Goal: Communication & Community: Answer question/provide support

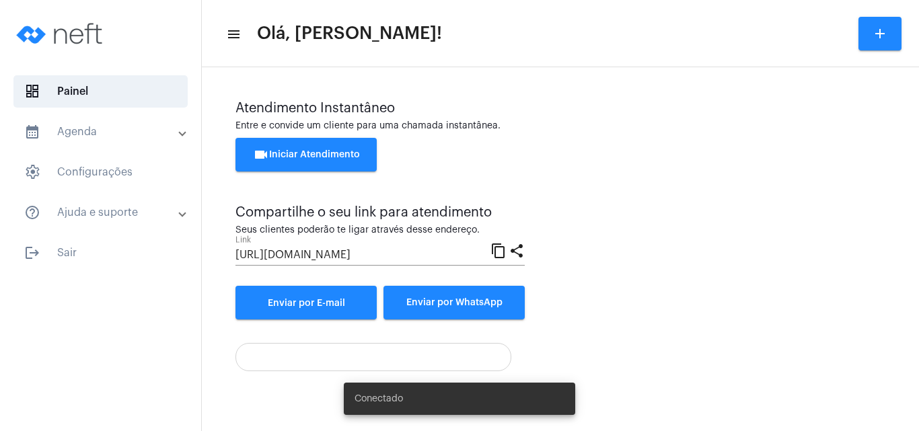
click at [311, 155] on span "videocam Iniciar Atendimento" at bounding box center [306, 154] width 107 height 9
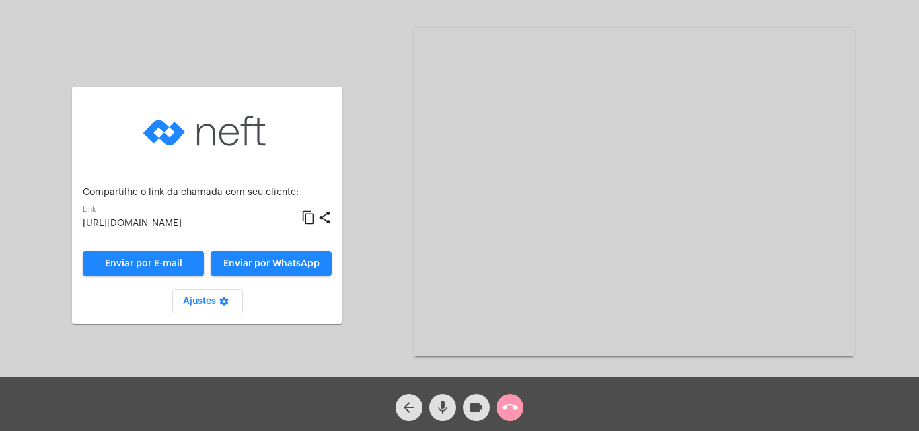
click at [387, 218] on div "Aguardando cliente acessar a chamada Ajustes settings Compartilhe o link da cha…" at bounding box center [459, 190] width 916 height 377
click at [308, 216] on mat-icon "content_copy" at bounding box center [308, 218] width 14 height 16
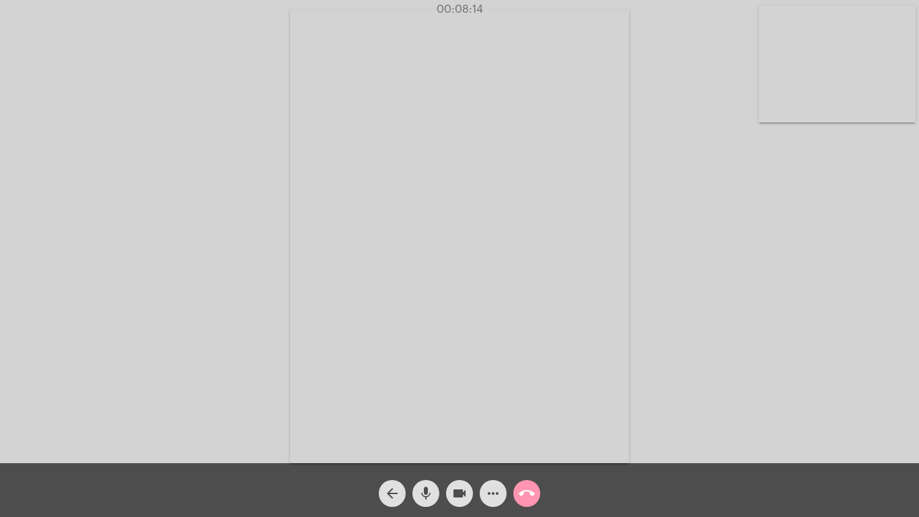
drag, startPoint x: 343, startPoint y: 502, endPoint x: 914, endPoint y: 96, distance: 700.1
click at [914, 96] on video at bounding box center [837, 63] width 157 height 117
click at [914, 97] on div "Acessando Câmera e Microfone..." at bounding box center [459, 233] width 916 height 463
click at [166, 247] on video at bounding box center [142, 235] width 157 height 209
click at [524, 431] on mat-icon "call_end" at bounding box center [527, 493] width 16 height 16
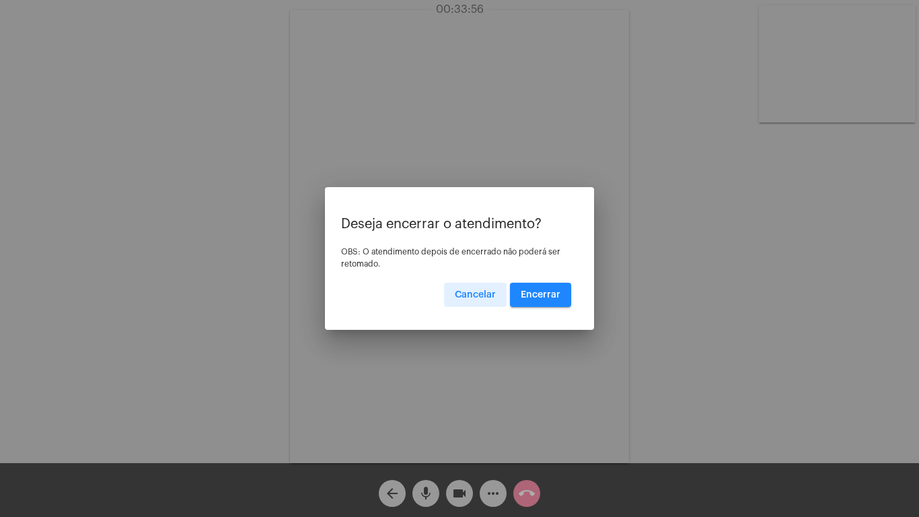
click at [541, 293] on span "Encerrar" at bounding box center [541, 294] width 40 height 9
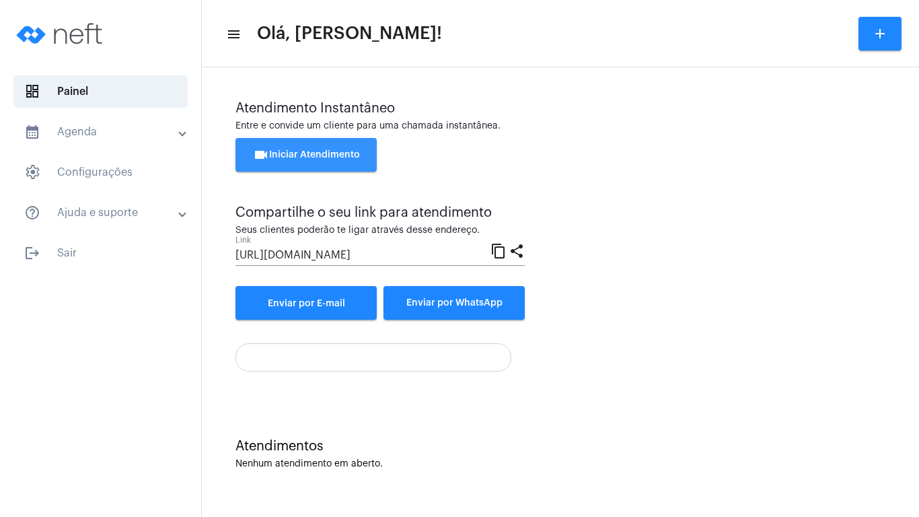
click at [287, 150] on span "videocam Iniciar Atendimento" at bounding box center [306, 154] width 107 height 9
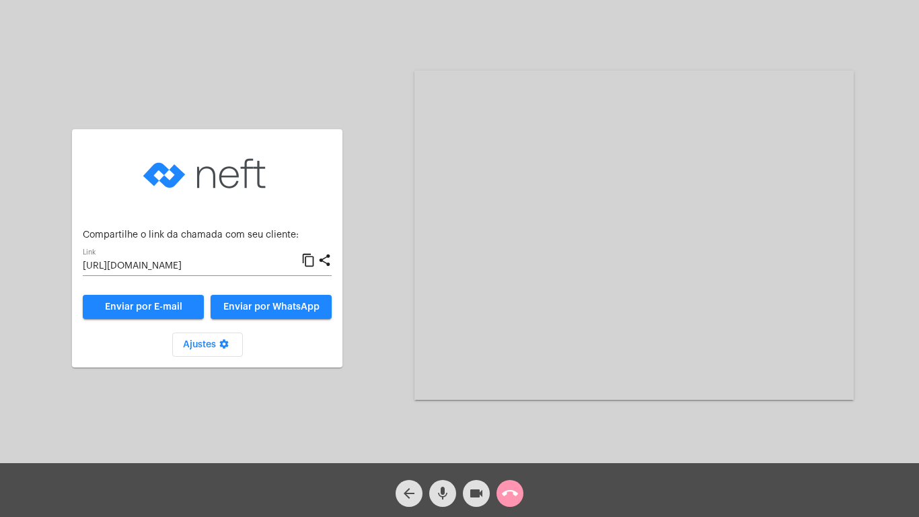
click at [307, 258] on mat-icon "content_copy" at bounding box center [308, 260] width 14 height 16
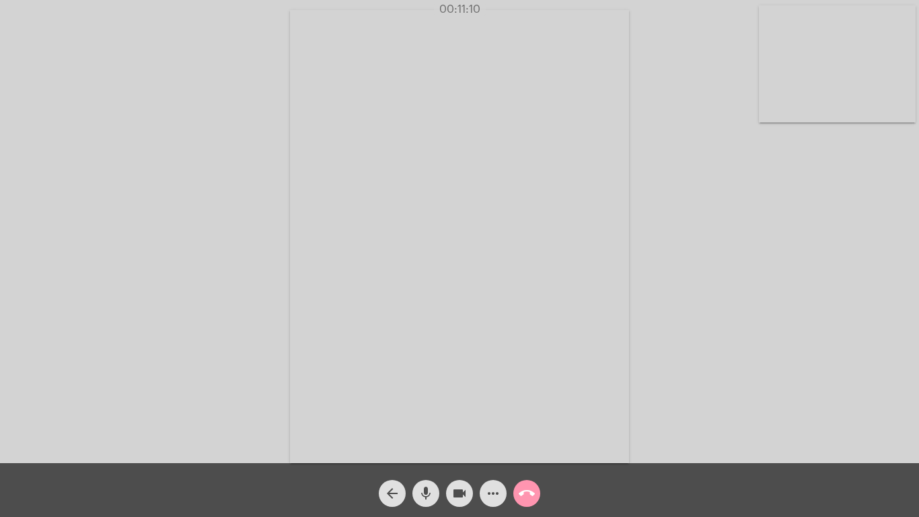
click at [527, 431] on mat-icon "call_end" at bounding box center [527, 493] width 16 height 16
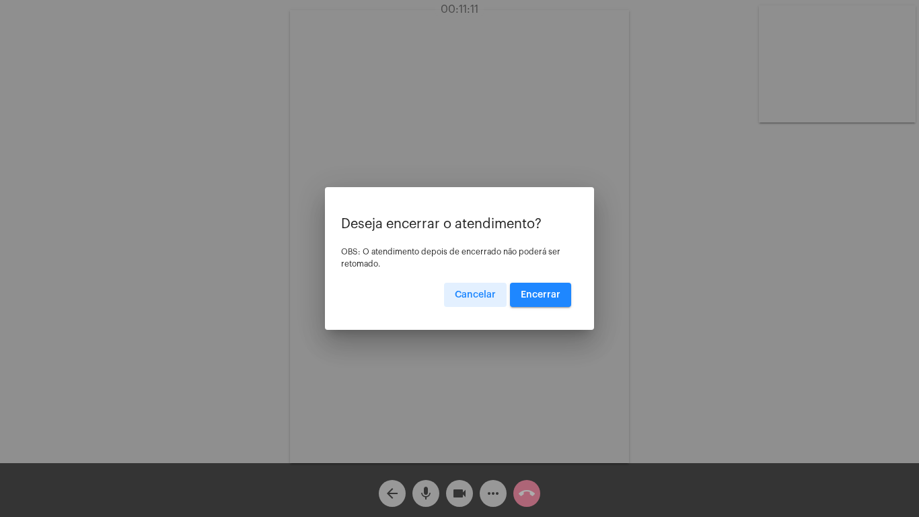
click at [537, 295] on span "Encerrar" at bounding box center [541, 294] width 40 height 9
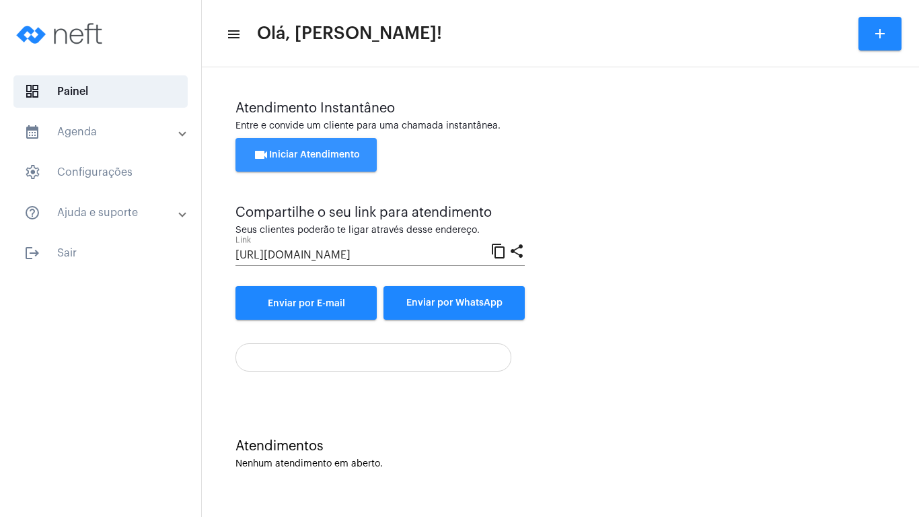
click at [336, 151] on span "videocam Iniciar Atendimento" at bounding box center [306, 154] width 107 height 9
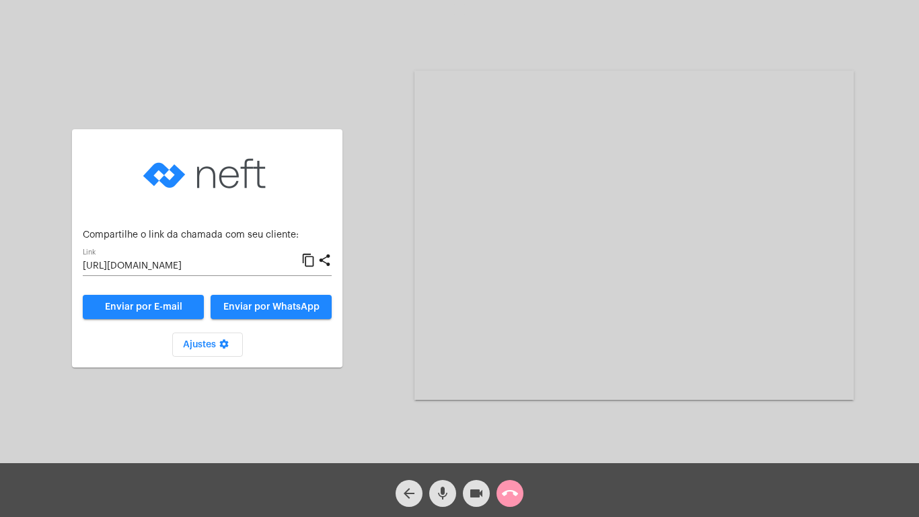
click at [309, 257] on mat-icon "content_copy" at bounding box center [308, 260] width 14 height 16
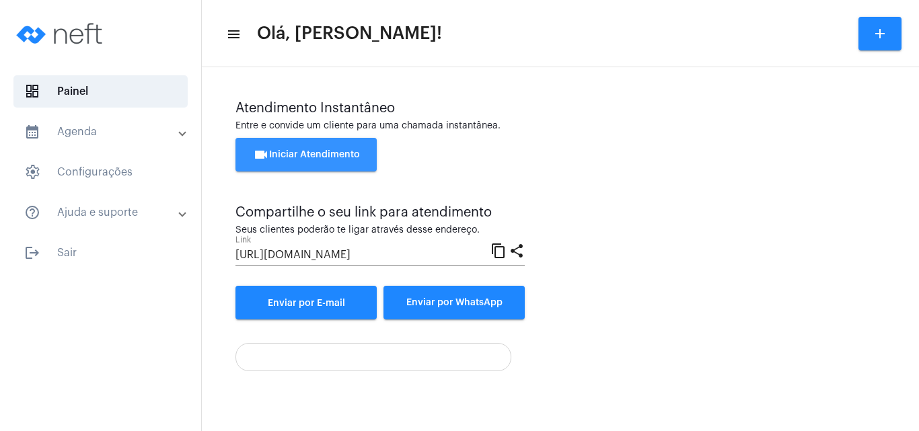
click at [311, 155] on span "videocam Iniciar Atendimento" at bounding box center [306, 154] width 107 height 9
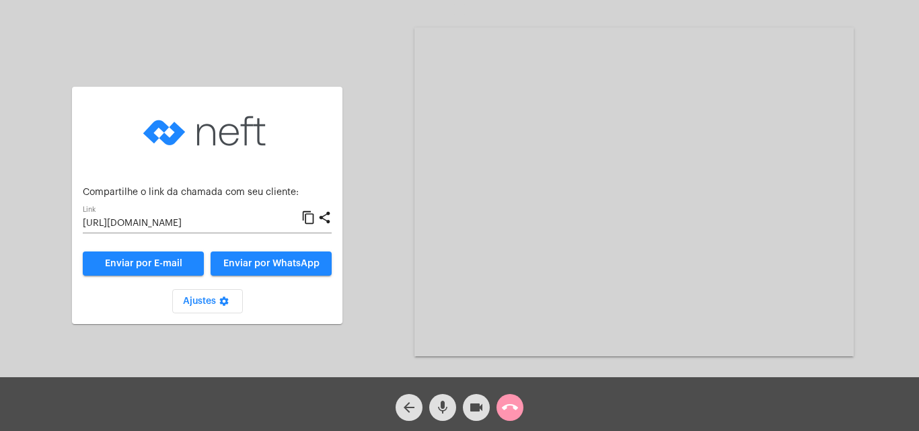
click at [309, 213] on mat-icon "content_copy" at bounding box center [308, 218] width 14 height 16
